Goal: Information Seeking & Learning: Learn about a topic

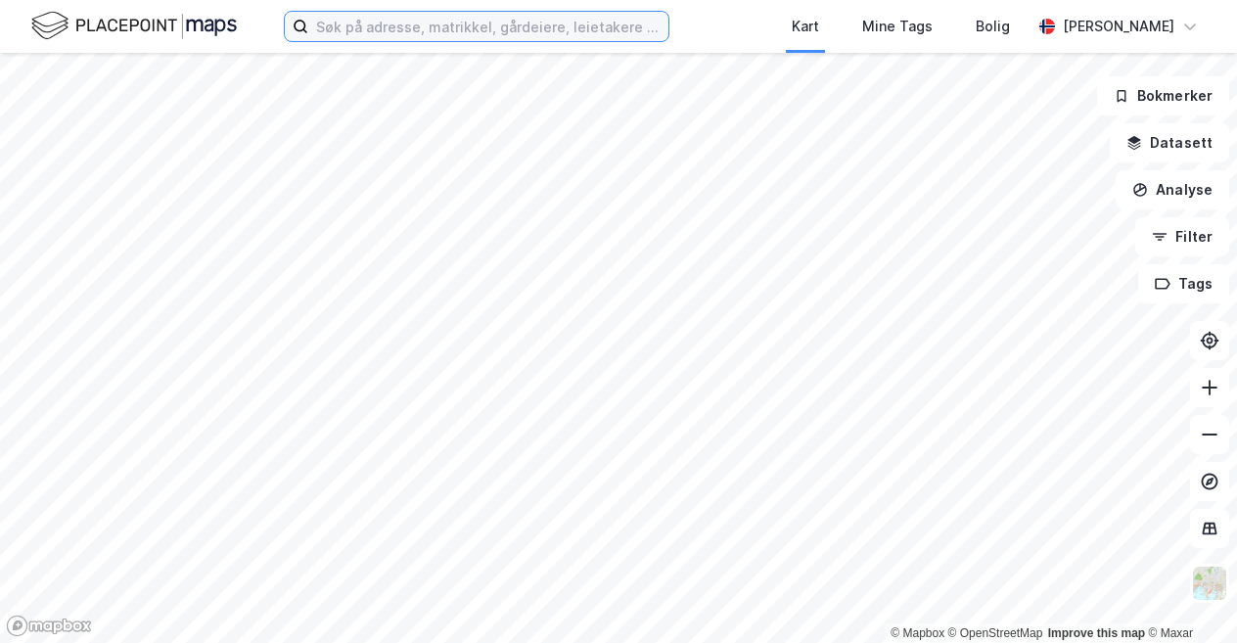
click at [429, 35] on input at bounding box center [488, 26] width 360 height 29
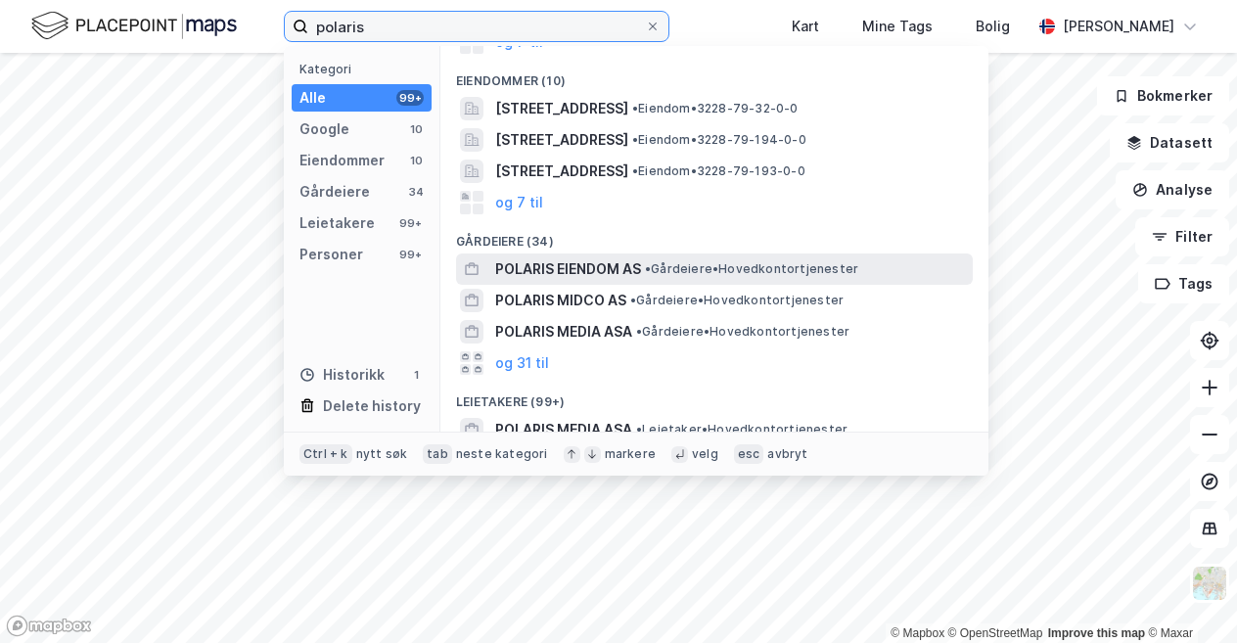
scroll to position [196, 0]
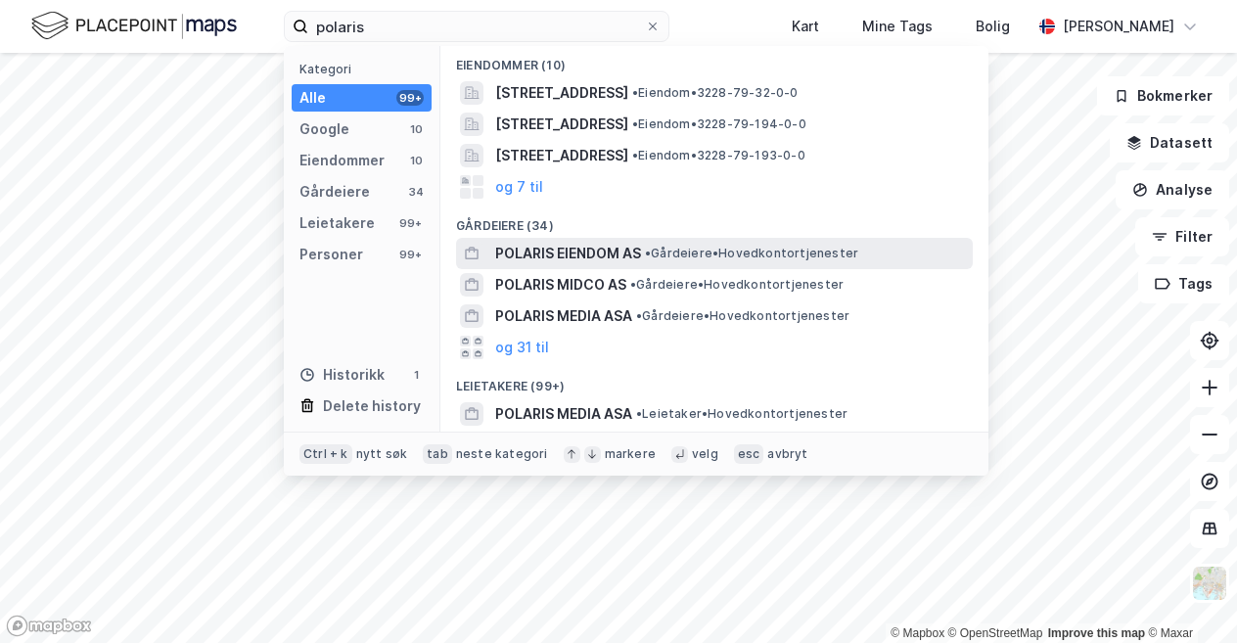
click at [619, 242] on span "POLARIS EIENDOM AS" at bounding box center [568, 253] width 146 height 23
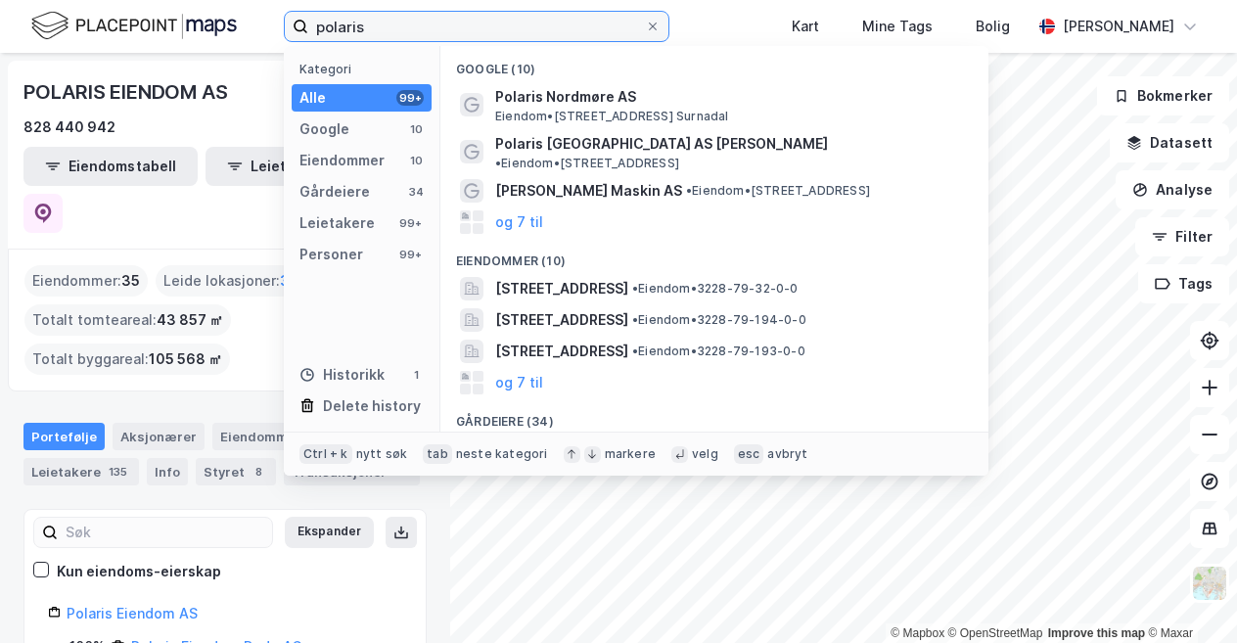
drag, startPoint x: 395, startPoint y: 32, endPoint x: 212, endPoint y: 21, distance: 183.3
click at [234, 23] on div "polaris Kategori Alle 99+ Google 10 Eiendommer 10 Gårdeiere 34 Leietakere 99+ P…" at bounding box center [618, 26] width 1237 height 53
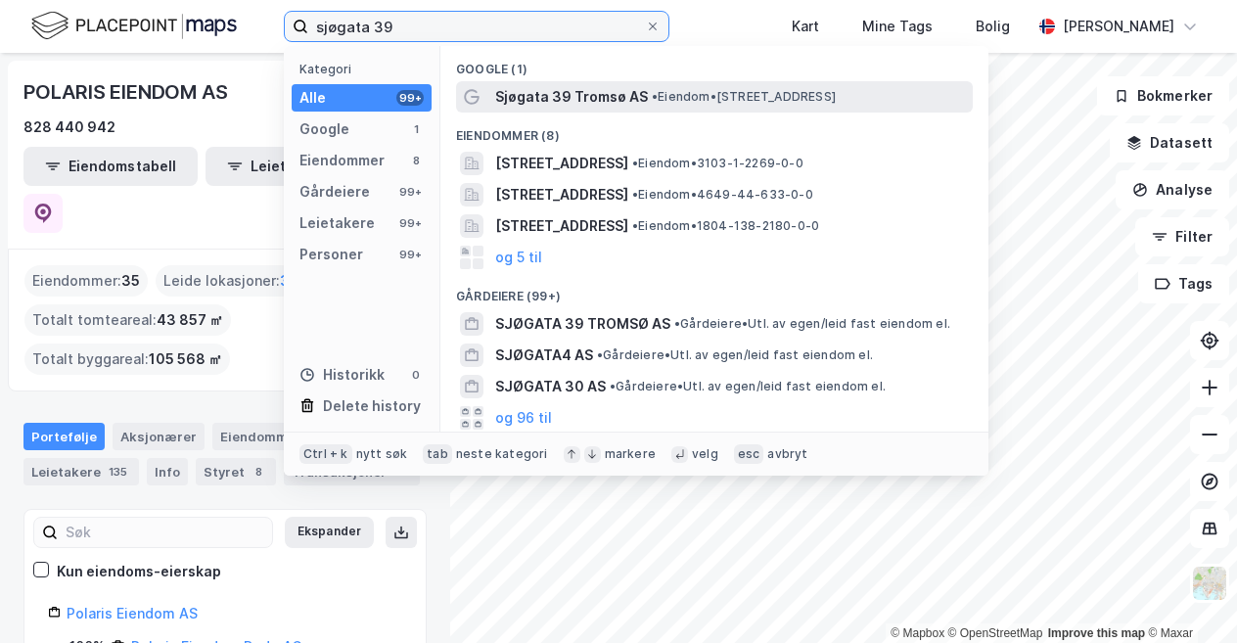
type input "sjøgata 39"
click at [835, 102] on span "• Eiendom • [STREET_ADDRESS]" at bounding box center [744, 97] width 184 height 16
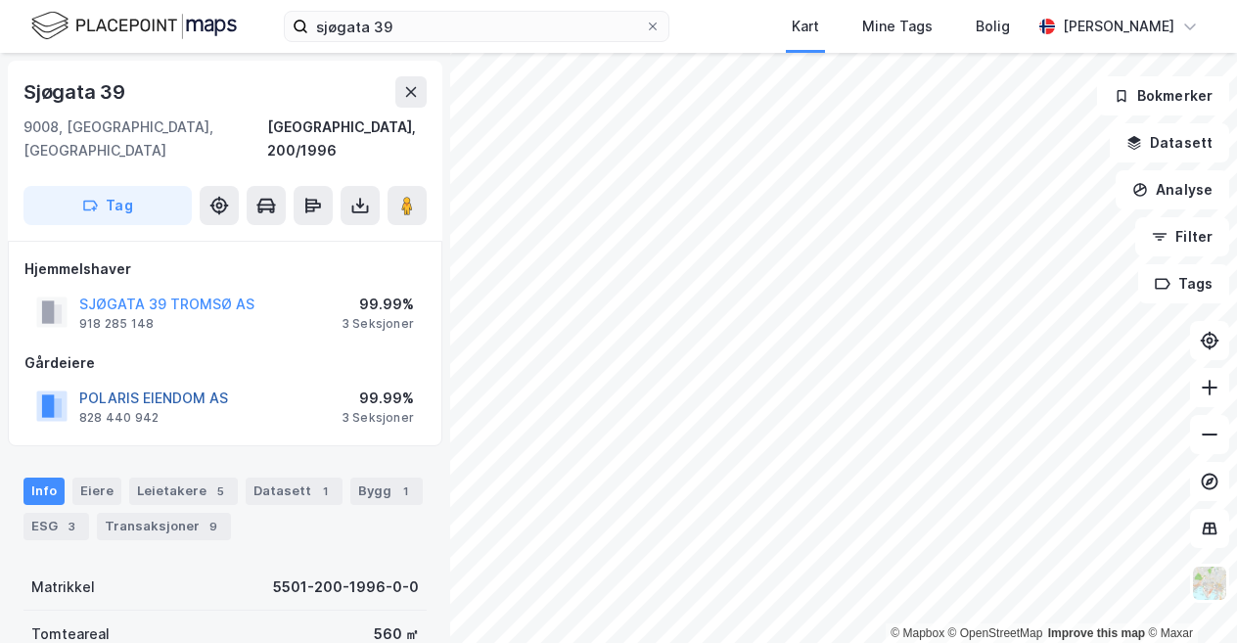
click at [0, 0] on button "POLARIS EIENDOM AS" at bounding box center [0, 0] width 0 height 0
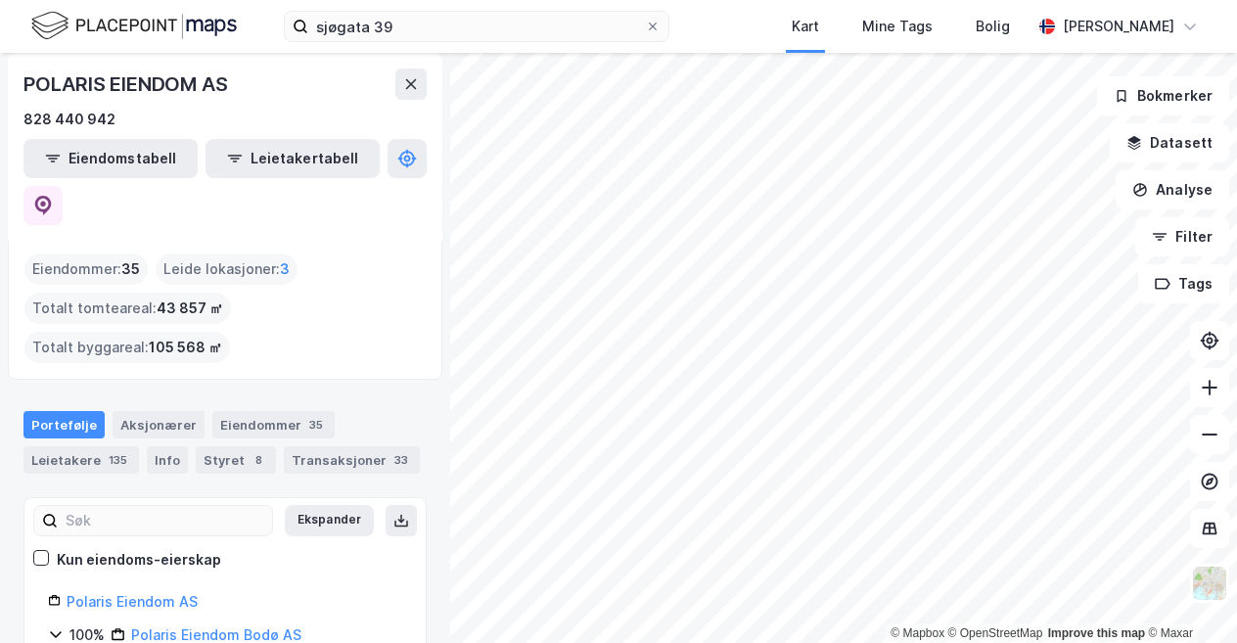
scroll to position [293, 0]
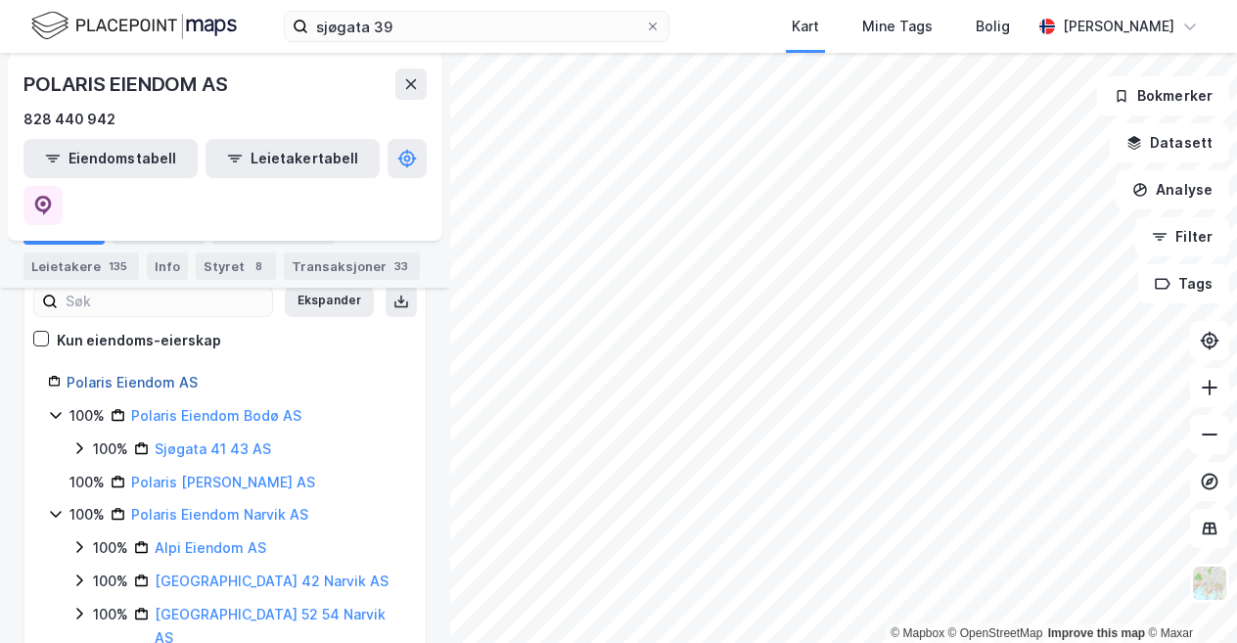
click at [147, 374] on link "Polaris Eiendom AS" at bounding box center [132, 382] width 131 height 17
click at [168, 374] on link "Polaris Eiendom AS" at bounding box center [132, 382] width 131 height 17
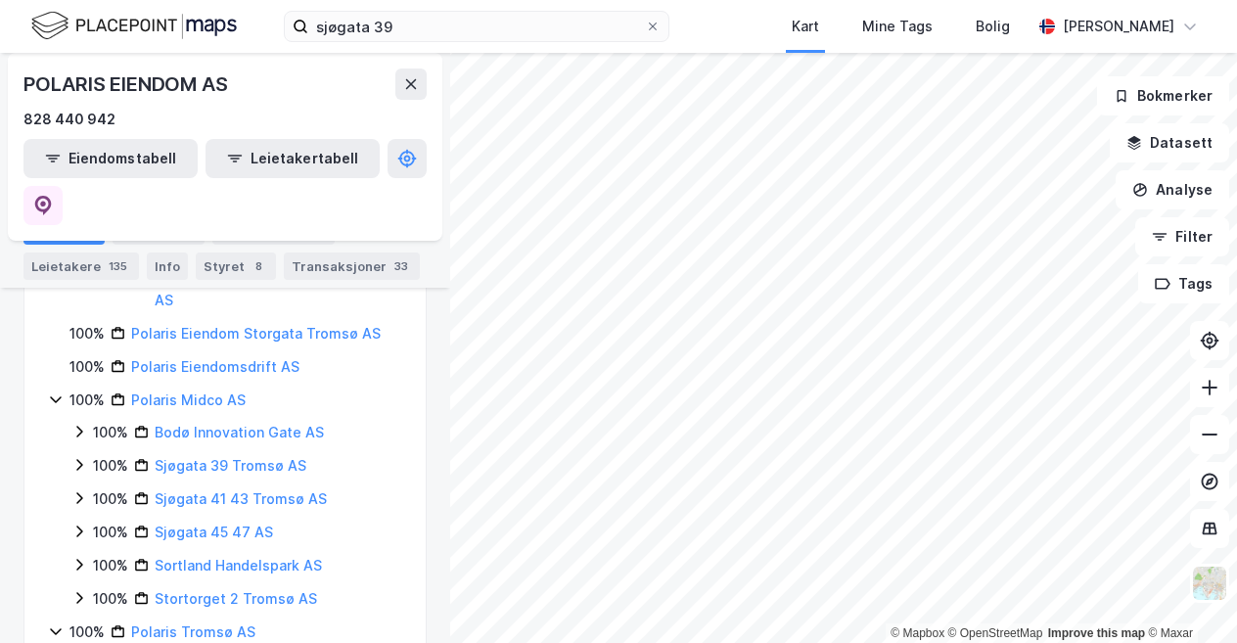
scroll to position [486, 0]
